Goal: Information Seeking & Learning: Learn about a topic

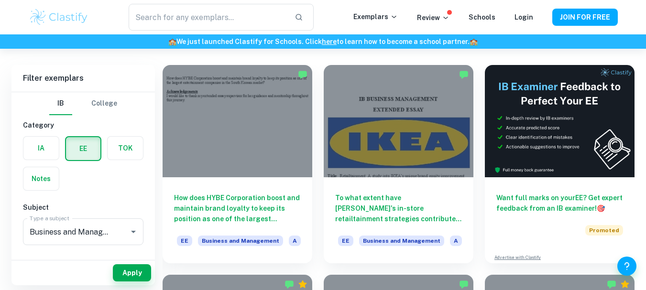
scroll to position [57, 0]
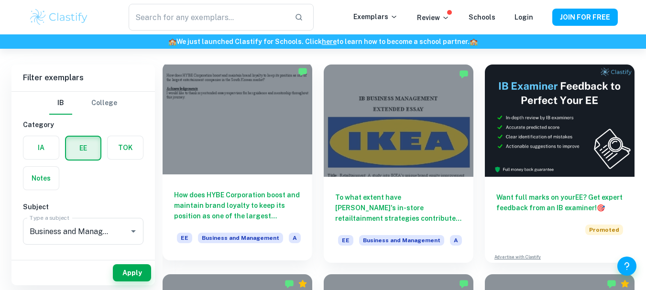
click at [209, 208] on h6 "How does HYBE Corporation boost and maintain brand loyalty to keep its position…" at bounding box center [237, 206] width 127 height 32
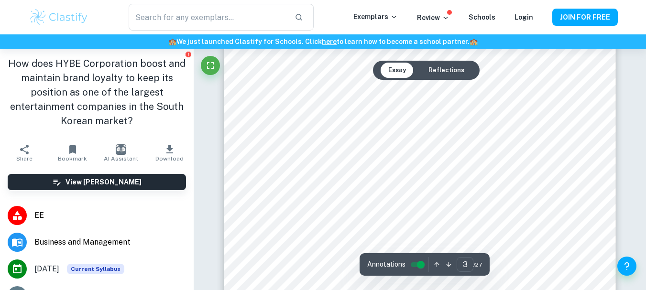
scroll to position [1269, 0]
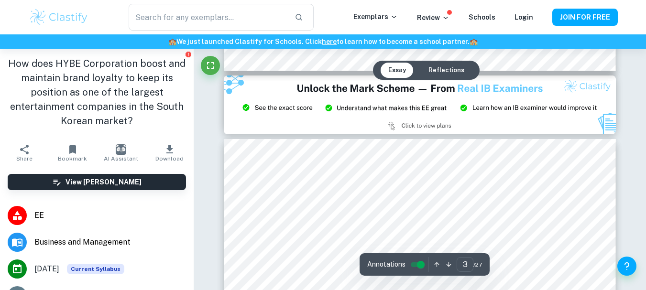
type input "2"
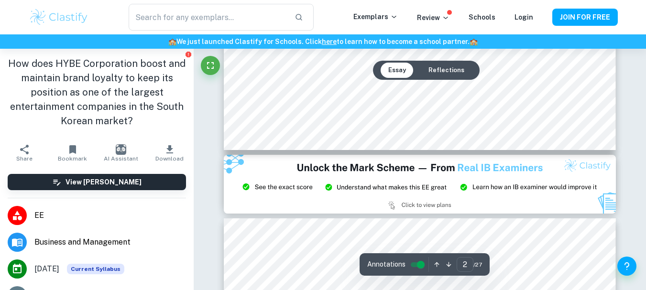
scroll to position [1083, 0]
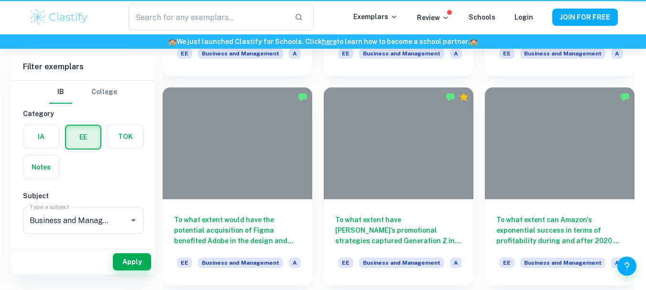
scroll to position [57, 0]
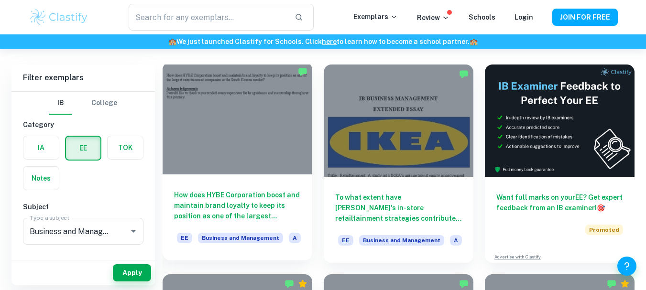
click at [229, 200] on h6 "How does HYBE Corporation boost and maintain brand loyalty to keep its position…" at bounding box center [237, 206] width 127 height 32
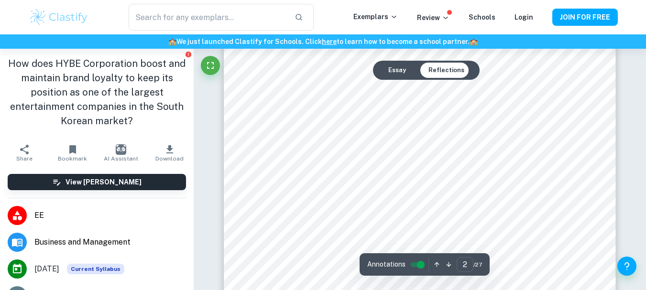
scroll to position [858, 0]
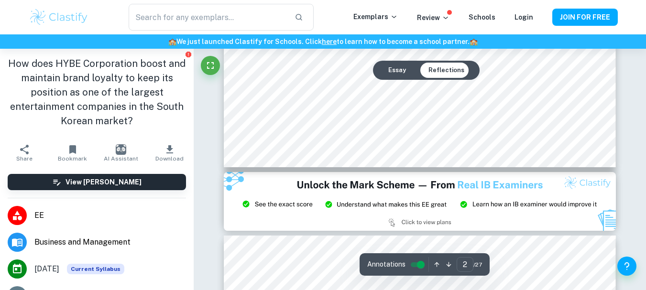
type input "3"
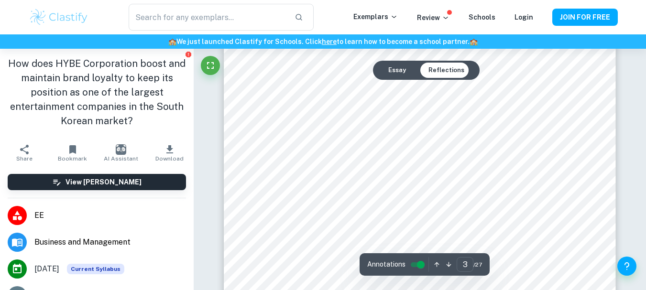
scroll to position [1345, 0]
